Goal: Task Accomplishment & Management: Manage account settings

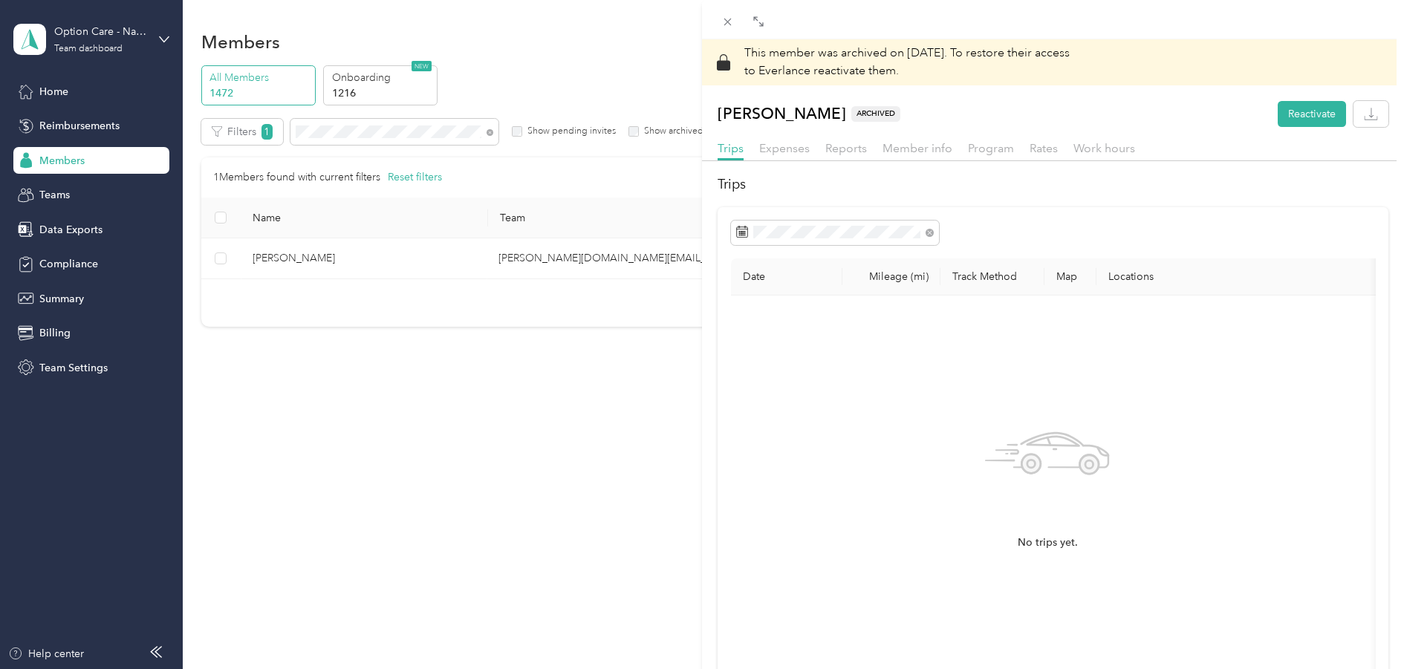
drag, startPoint x: 405, startPoint y: 125, endPoint x: 279, endPoint y: 125, distance: 126.3
click at [279, 124] on div "This member was archived on [DATE] . To restore their access to Everlance react…" at bounding box center [702, 334] width 1404 height 669
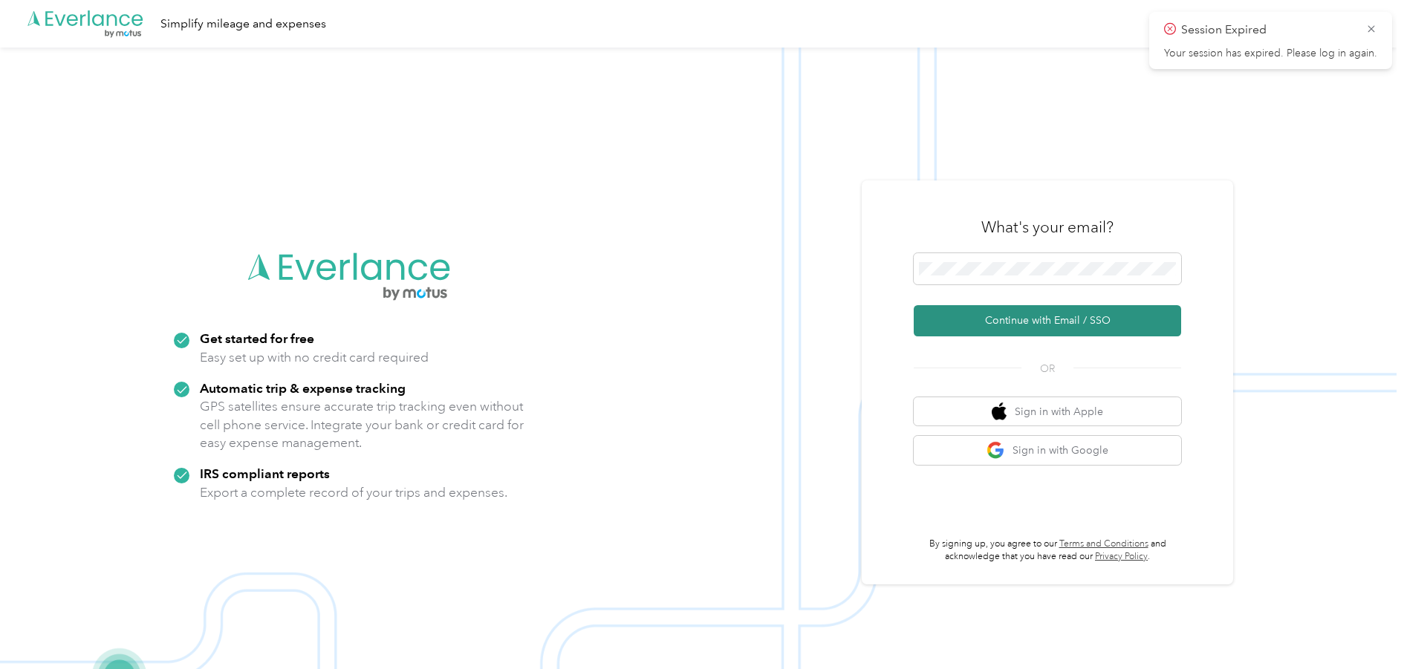
click at [1009, 326] on button "Continue with Email / SSO" at bounding box center [1047, 320] width 267 height 31
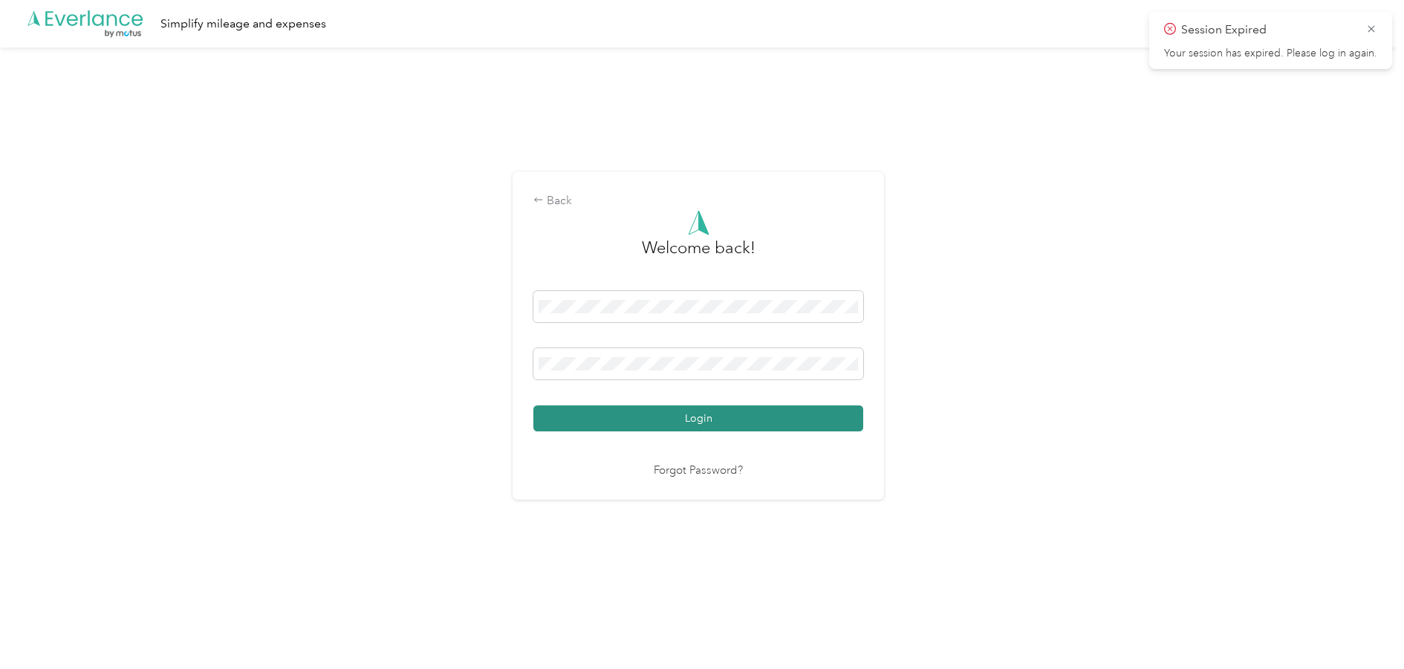
click at [666, 415] on button "Login" at bounding box center [699, 419] width 330 height 26
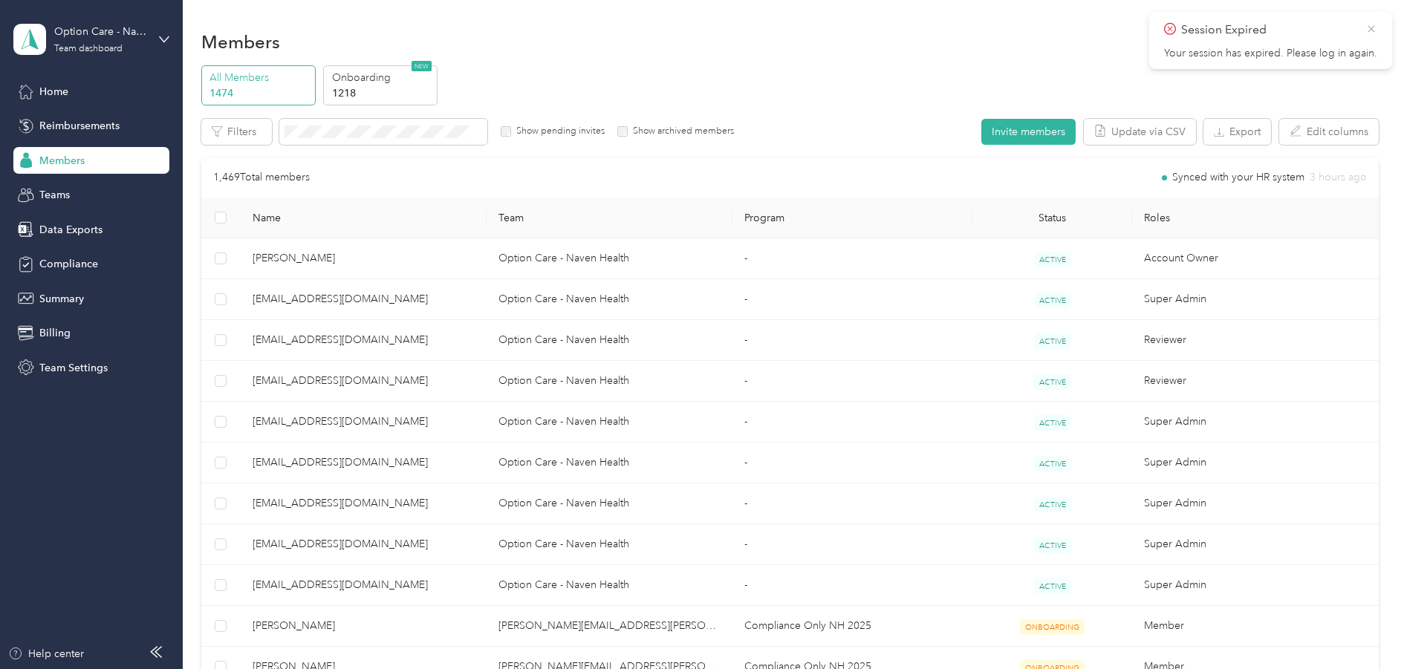
click at [1373, 28] on icon at bounding box center [1372, 28] width 12 height 13
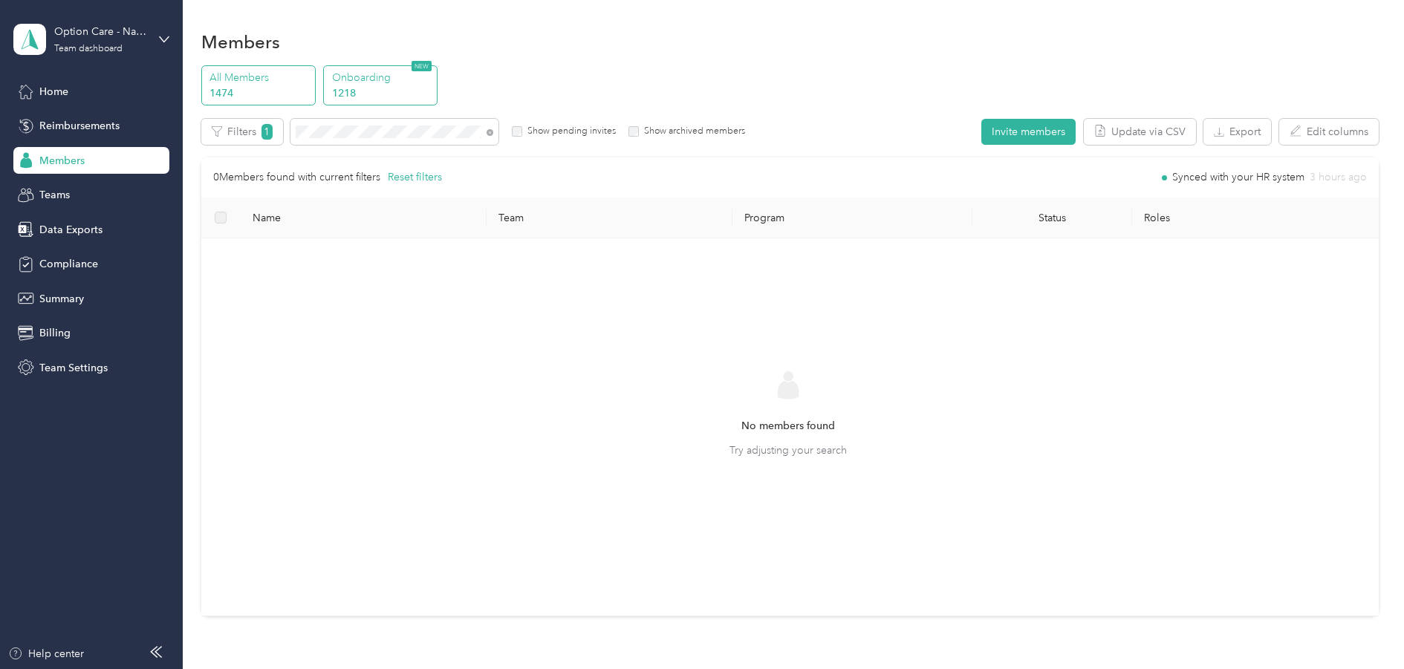
click at [422, 65] on span "NEW" at bounding box center [422, 66] width 20 height 10
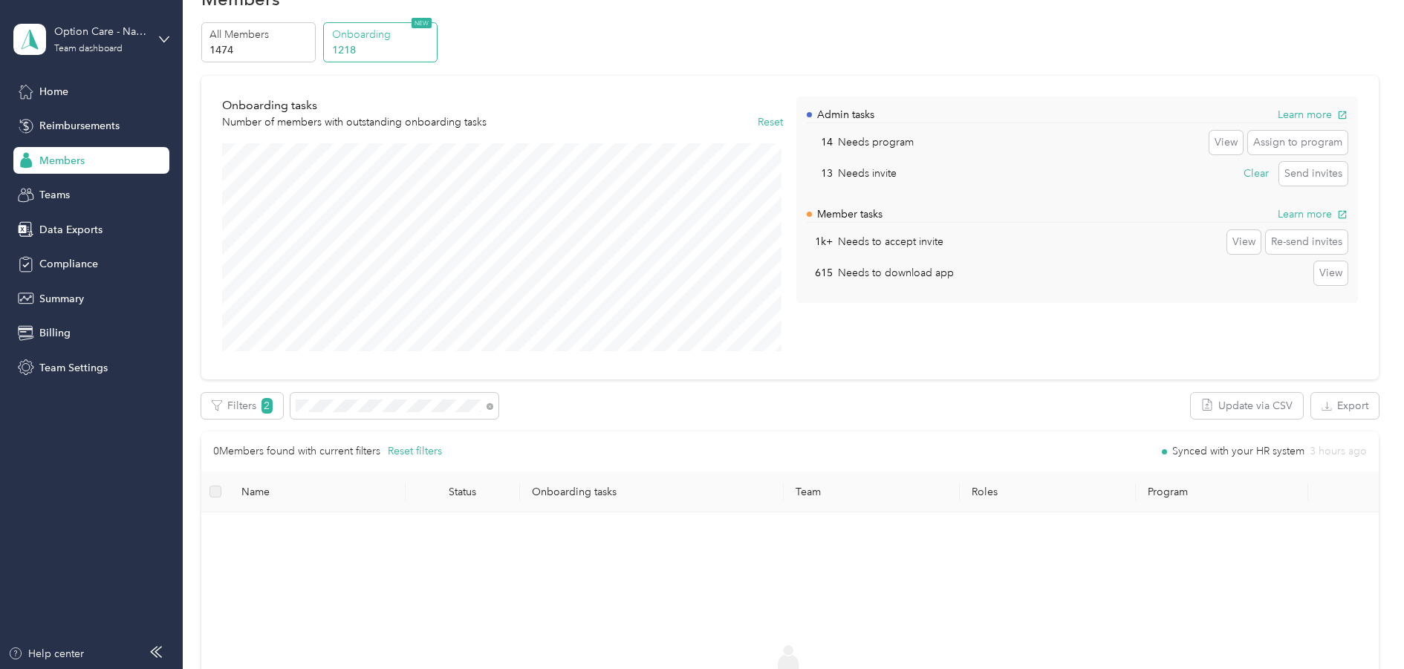
scroll to position [42, 0]
click at [212, 403] on div "Filters 2" at bounding box center [350, 408] width 298 height 26
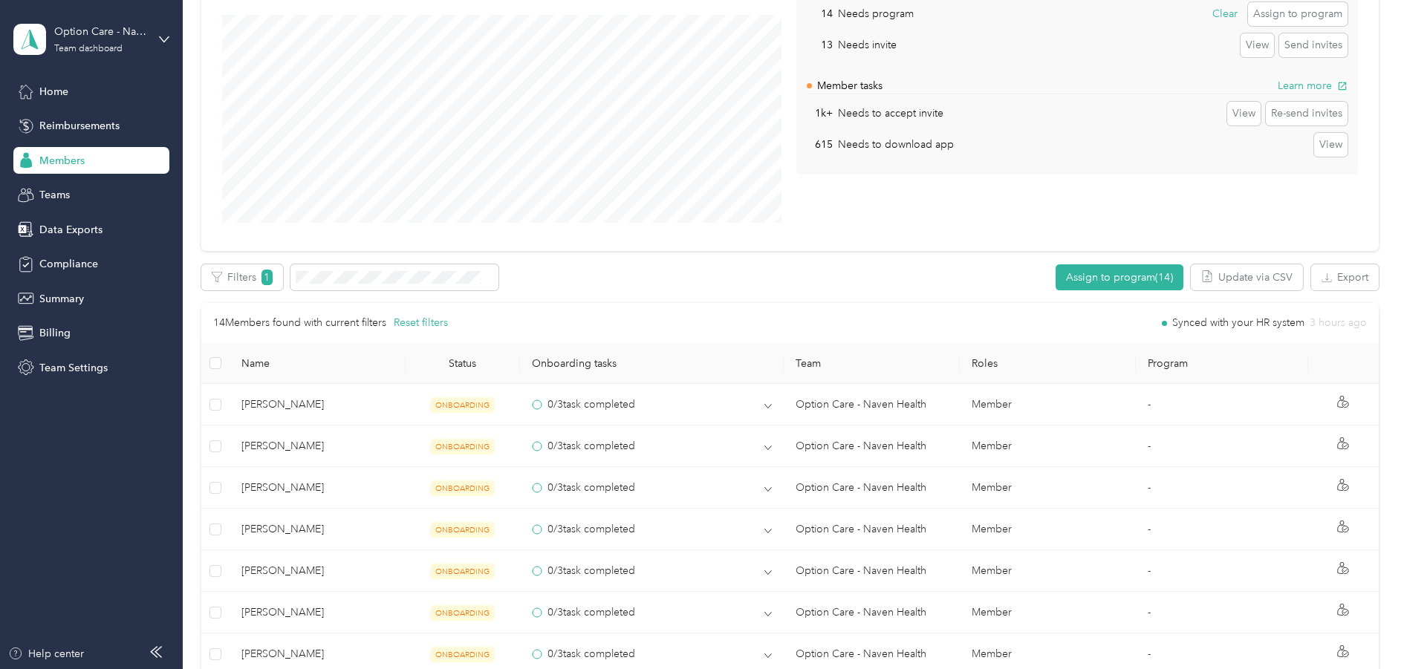
scroll to position [139, 0]
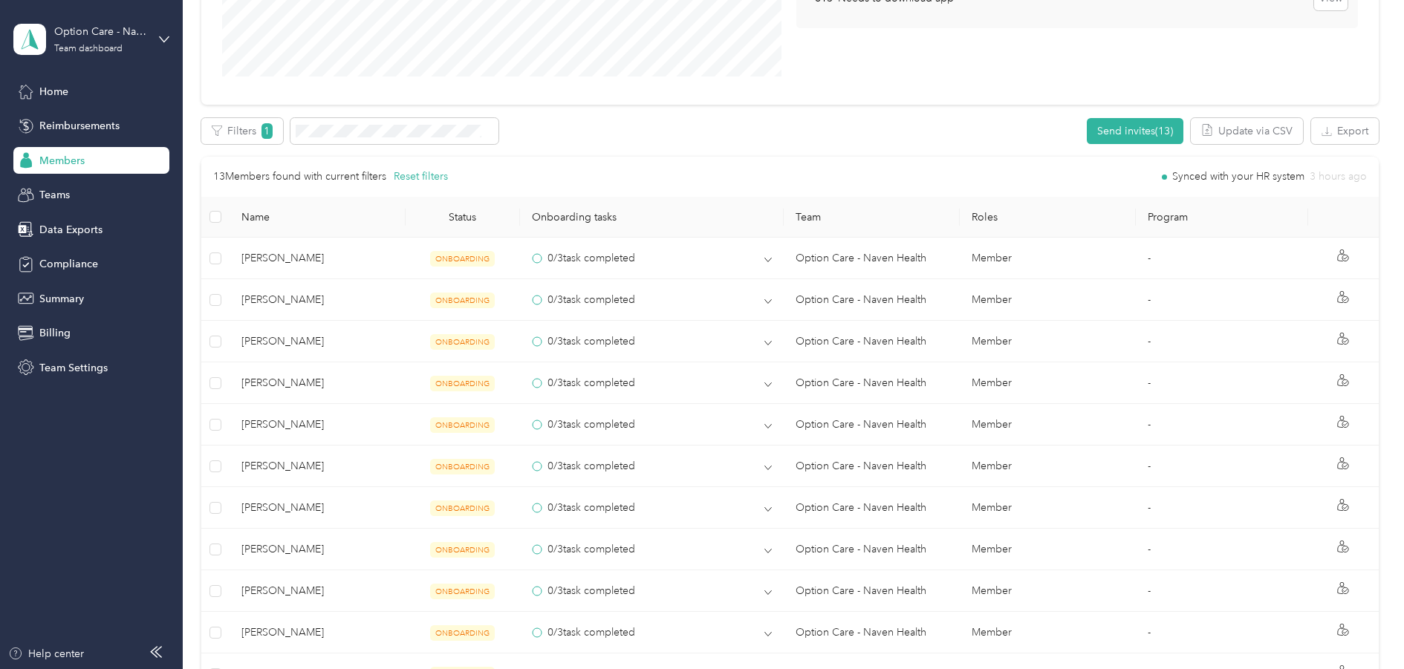
scroll to position [280, 0]
